Goal: Book appointment/travel/reservation

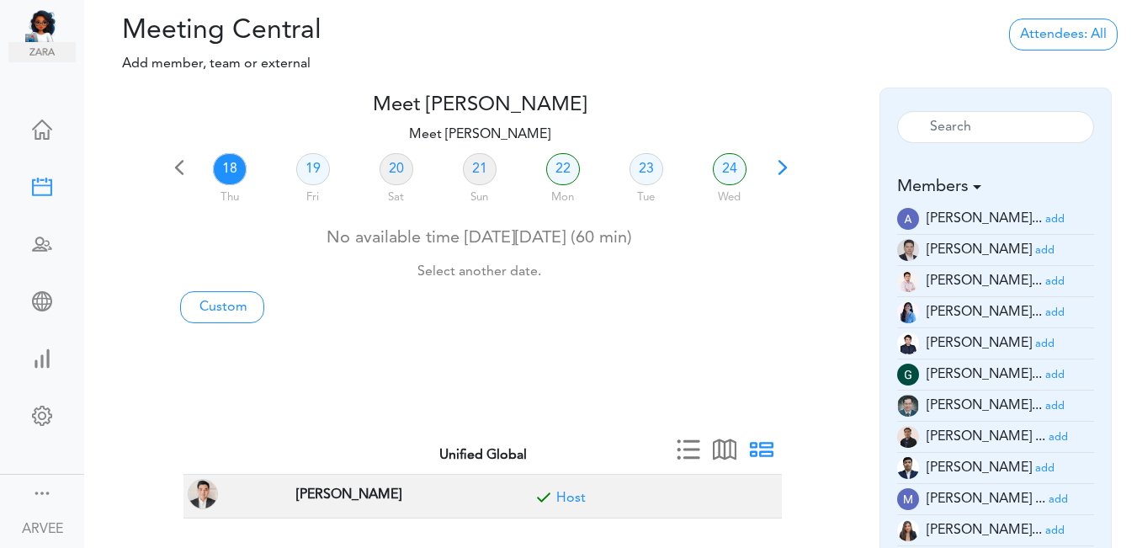
click at [221, 169] on link "18" at bounding box center [230, 169] width 34 height 32
click at [229, 303] on link "Custom" at bounding box center [222, 307] width 84 height 32
type input "Meet [PERSON_NAME]"
type input "[URL][DOMAIN_NAME][SECURITY_DATA]"
type input "[DATE]T16:00"
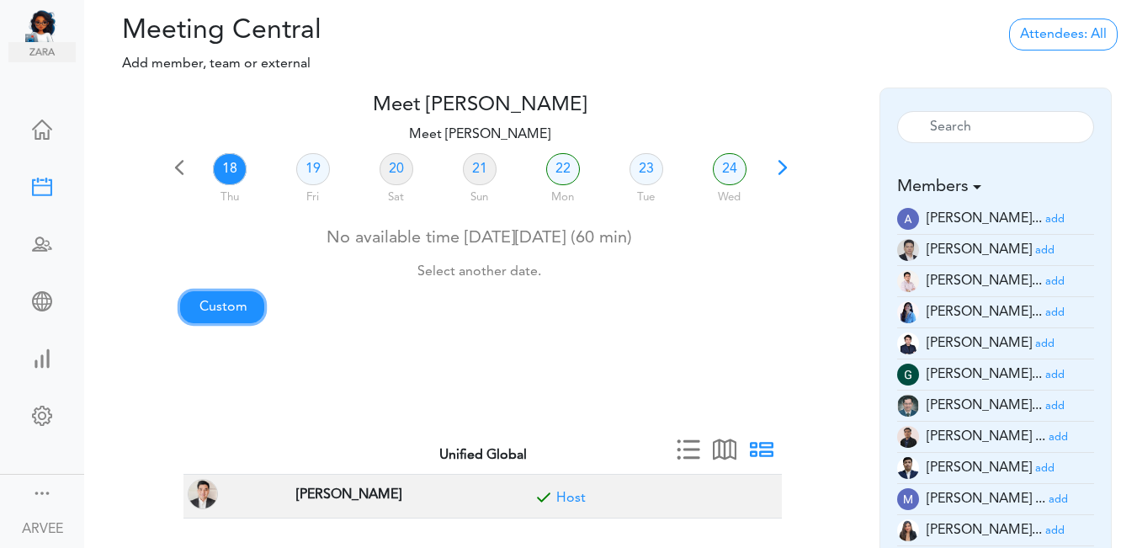
type input "[DATE]T16:30"
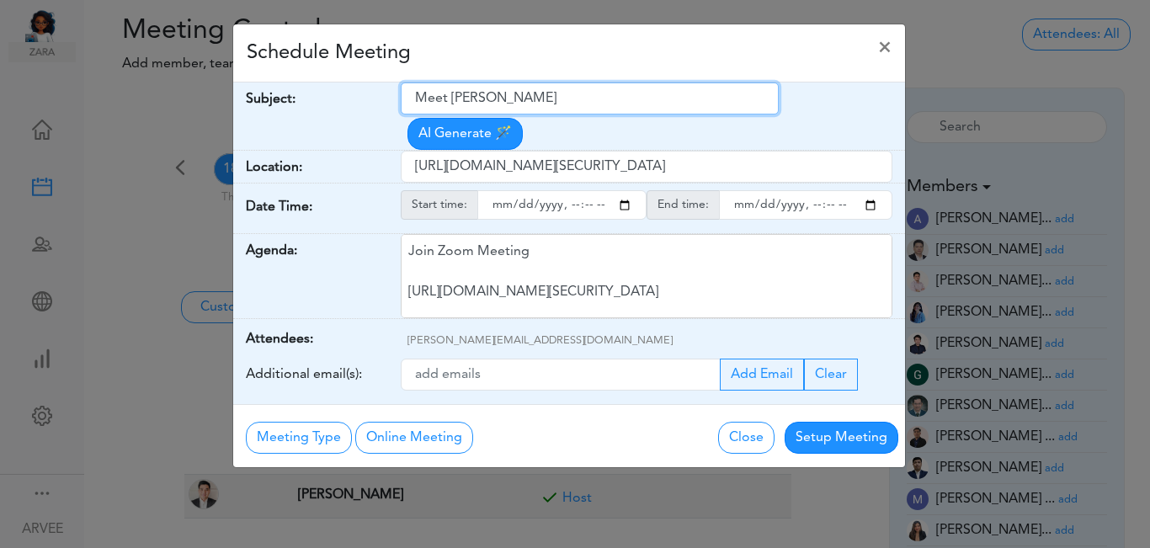
click at [416, 98] on input "Meet [PERSON_NAME]" at bounding box center [590, 98] width 378 height 32
drag, startPoint x: 416, startPoint y: 98, endPoint x: 558, endPoint y: 114, distance: 143.1
click at [558, 114] on div "Meet [PERSON_NAME] AI Generate 🪄" at bounding box center [653, 115] width 504 height 67
paste input "[Internal Meeting] Gopal"
type input "[Internal Meeting] Gopal"
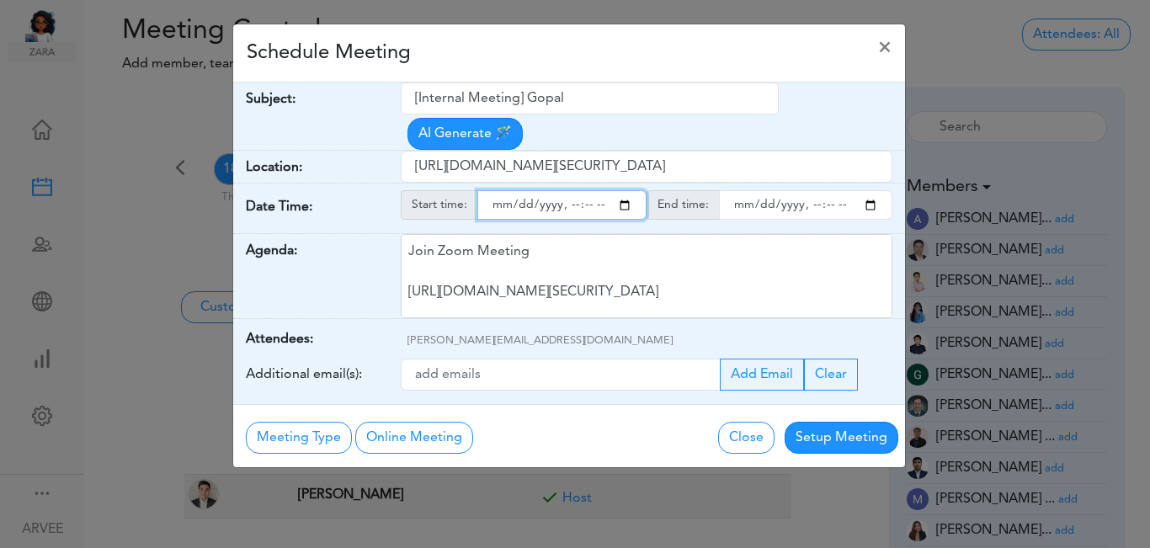
click at [625, 190] on input "starttime" at bounding box center [561, 204] width 169 height 29
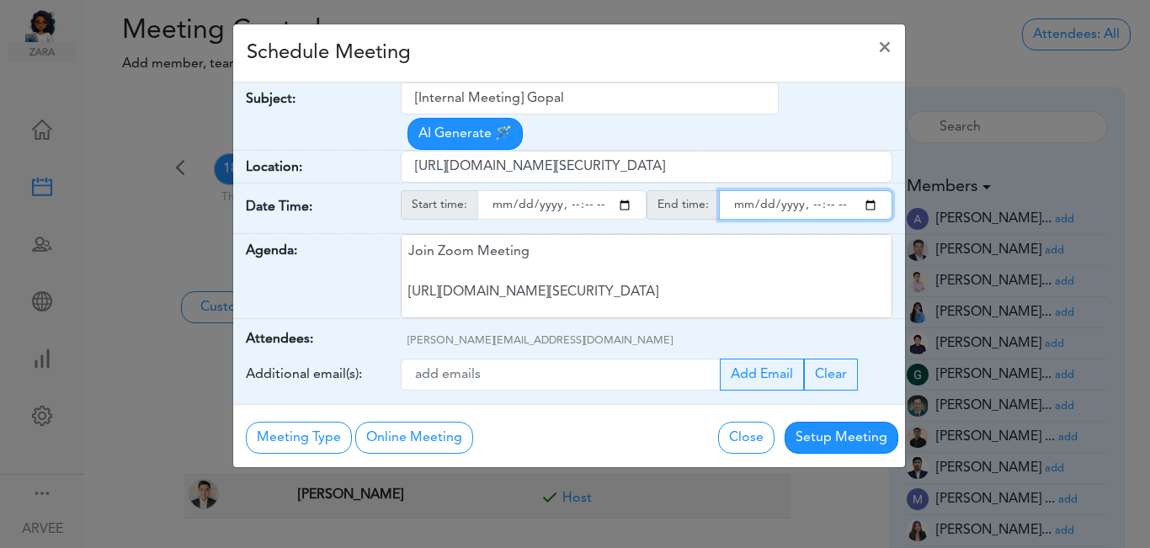
type input "[DATE]T18:00"
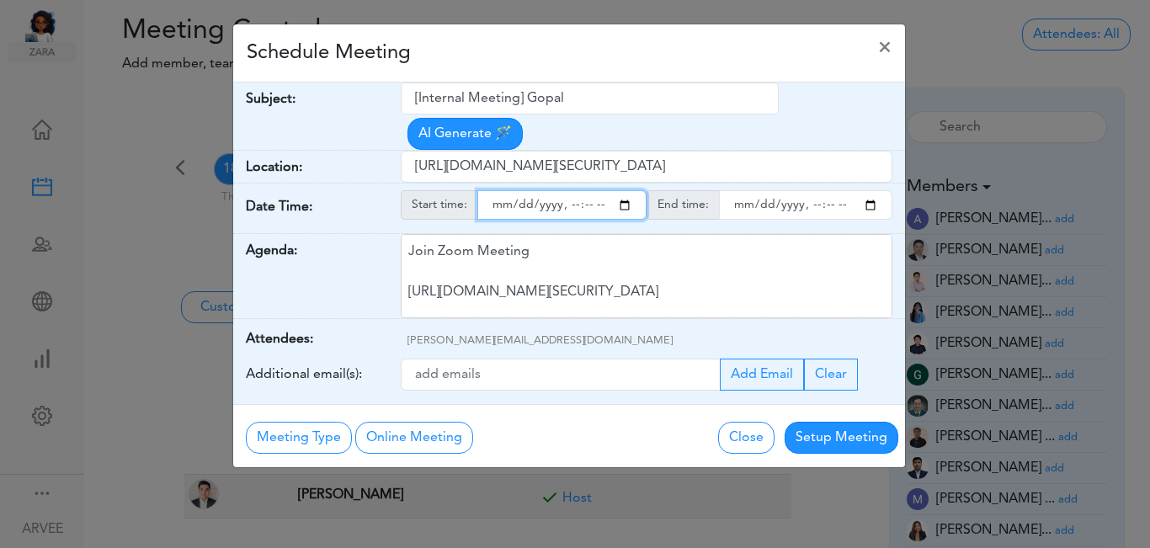
click at [870, 190] on input "endtime" at bounding box center [805, 204] width 173 height 29
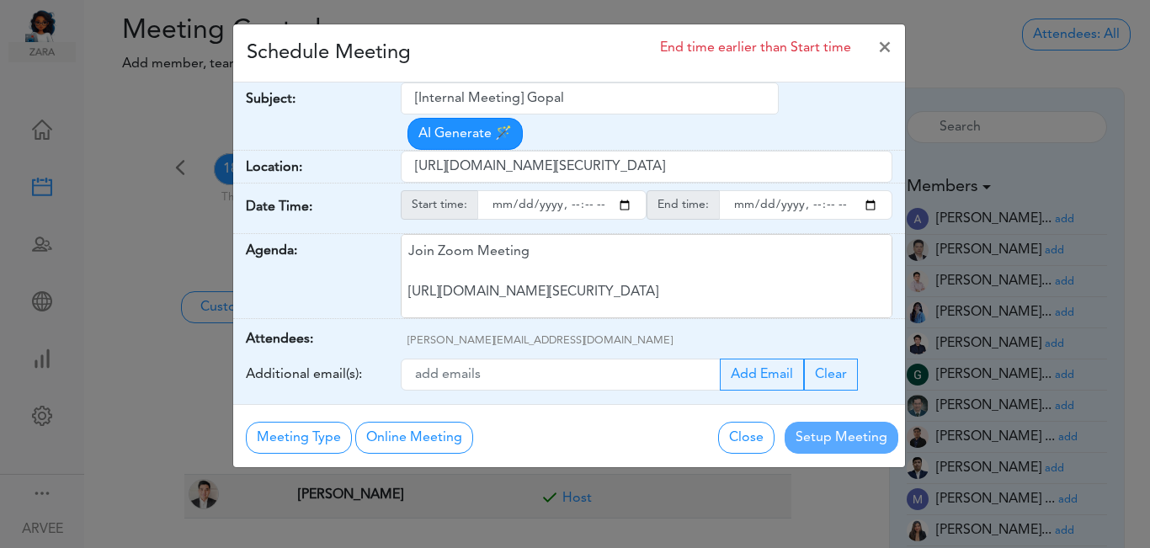
type input "[DATE]T18:30"
click at [527, 53] on div "Schedule Meeting End time earlier than Start time ×" at bounding box center [569, 53] width 672 height 58
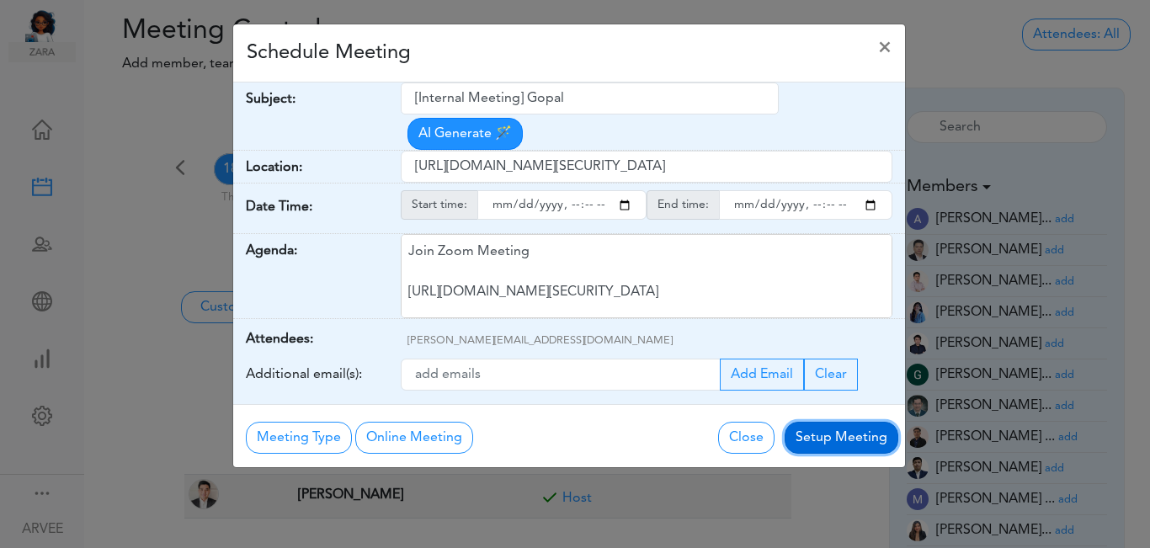
click at [831, 422] on button "Setup Meeting" at bounding box center [841, 438] width 114 height 32
